Goal: Transaction & Acquisition: Download file/media

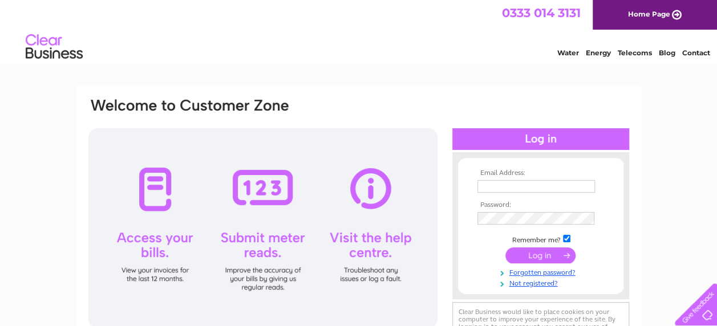
type input "fiona.trees@btconnect.com"
click at [549, 254] on input "submit" at bounding box center [541, 256] width 70 height 16
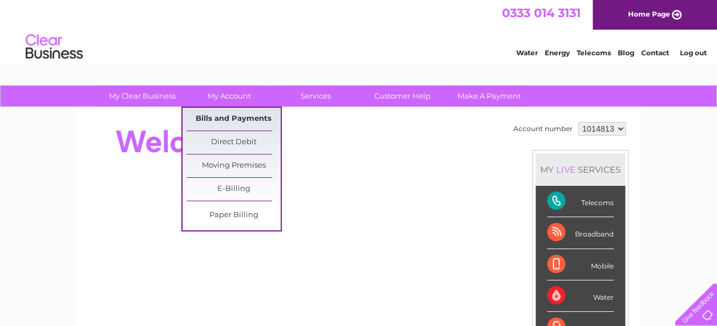
click at [236, 116] on link "Bills and Payments" at bounding box center [234, 119] width 94 height 23
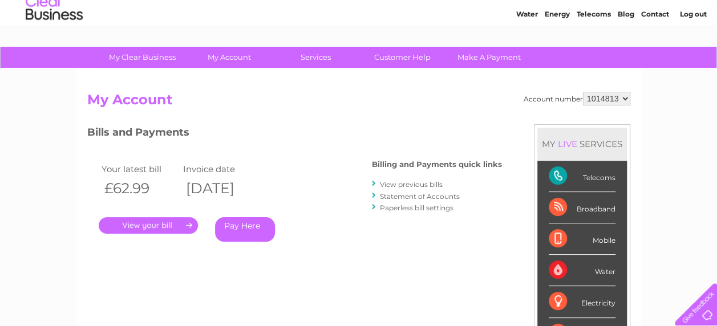
scroll to position [48, 0]
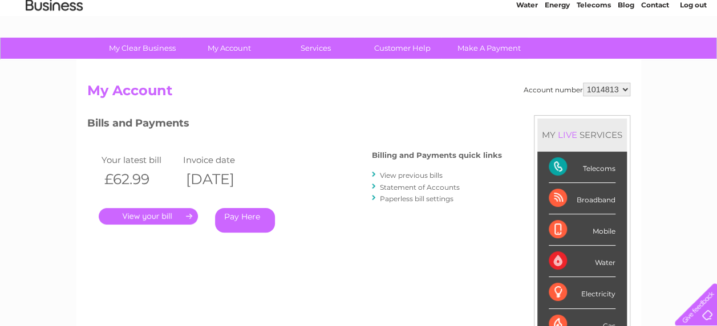
click at [400, 174] on link "View previous bills" at bounding box center [411, 175] width 63 height 9
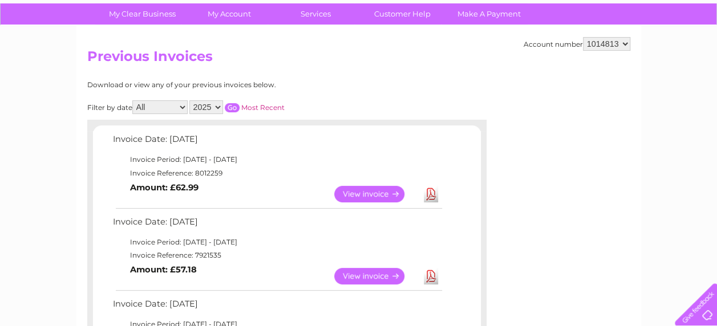
scroll to position [89, 0]
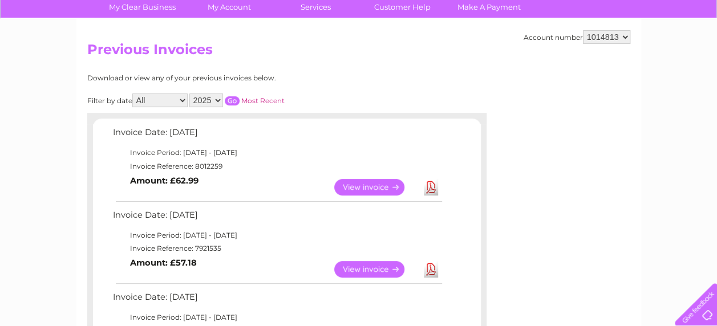
click at [434, 268] on link "Download" at bounding box center [431, 269] width 14 height 17
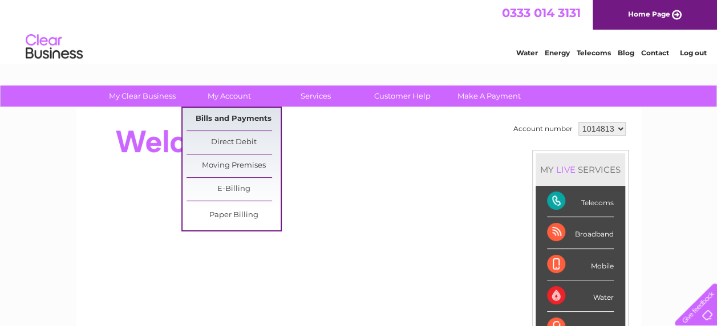
click at [241, 115] on link "Bills and Payments" at bounding box center [234, 119] width 94 height 23
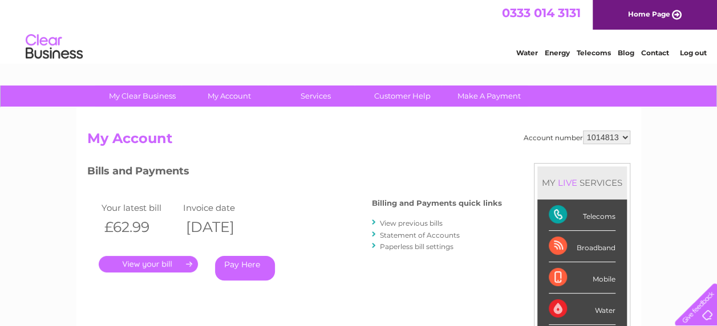
click at [409, 221] on link "View previous bills" at bounding box center [411, 223] width 63 height 9
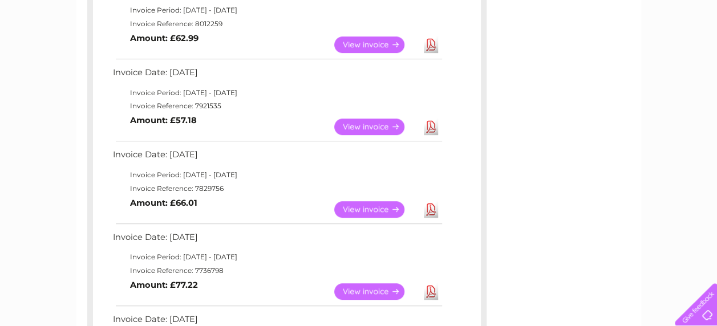
scroll to position [229, 0]
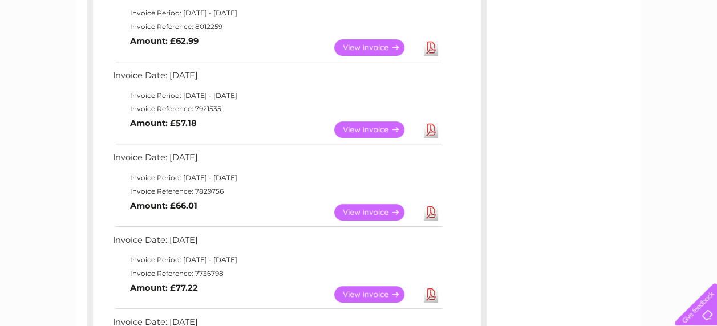
click at [431, 208] on link "Download" at bounding box center [431, 212] width 14 height 17
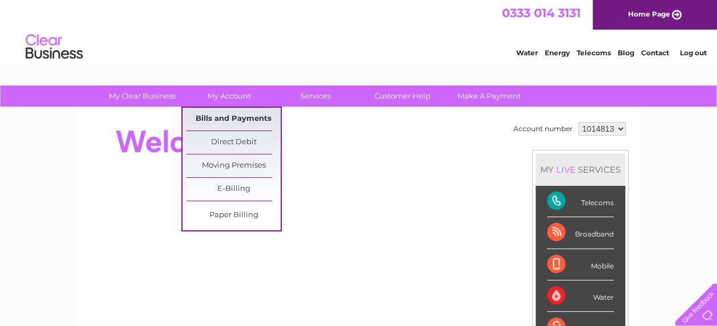
click at [215, 119] on link "Bills and Payments" at bounding box center [234, 119] width 94 height 23
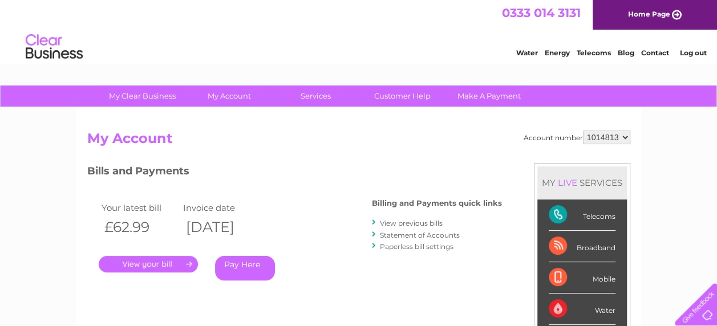
click at [427, 222] on link "View previous bills" at bounding box center [411, 223] width 63 height 9
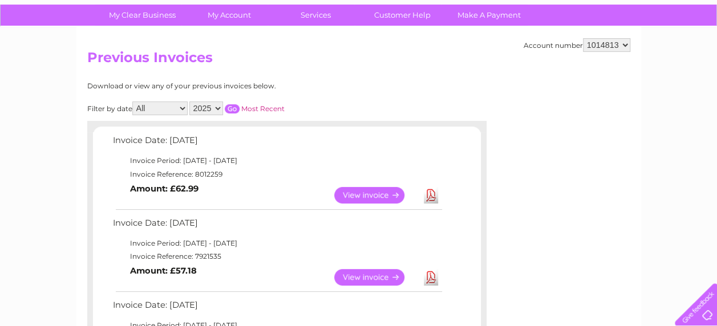
scroll to position [86, 0]
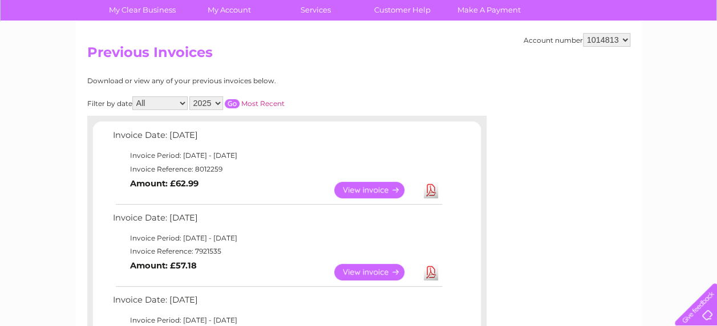
click at [430, 187] on link "Download" at bounding box center [431, 190] width 14 height 17
